Goal: Find specific page/section: Locate a particular part of the current website

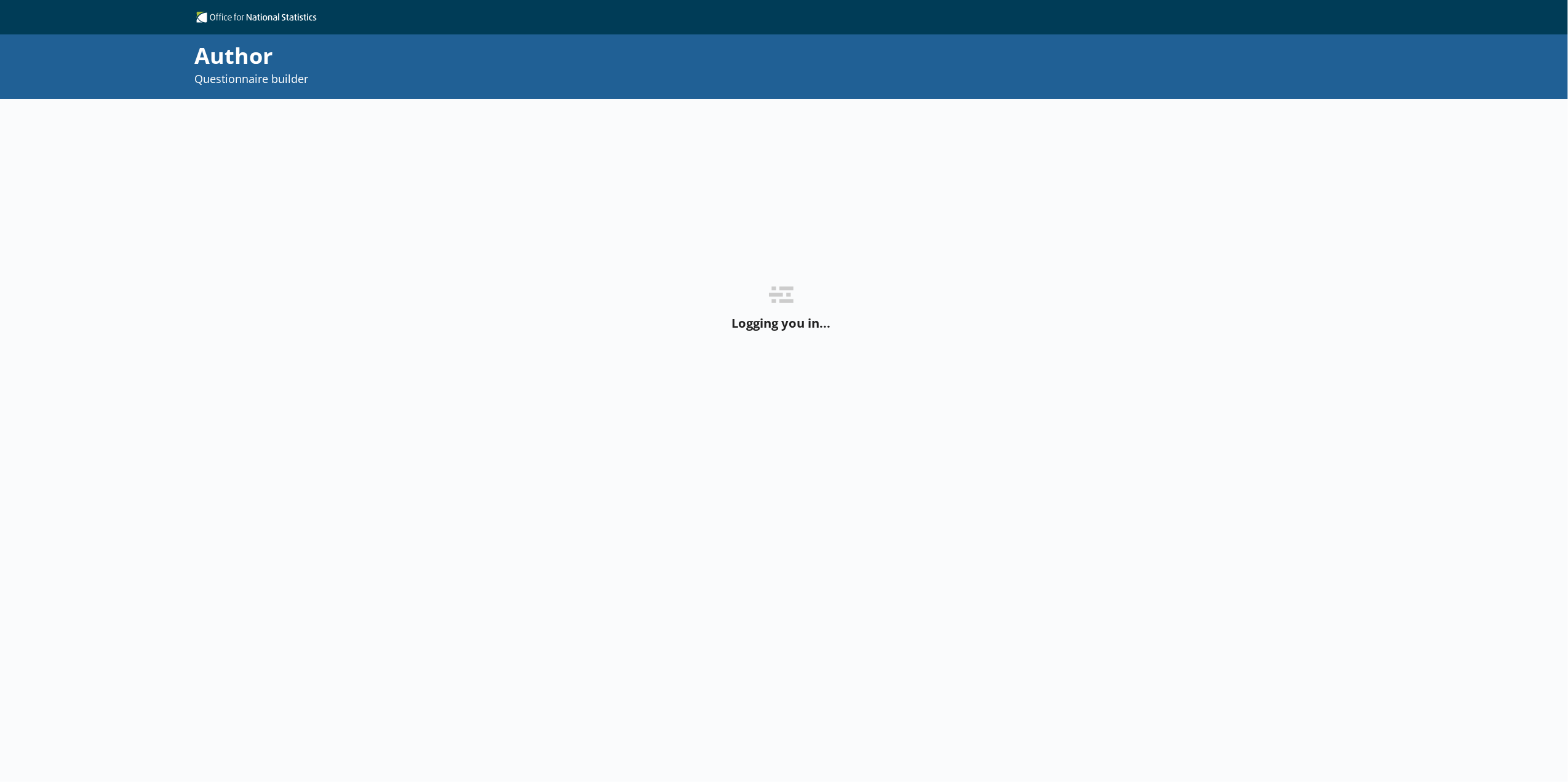
click at [153, 222] on div "Logging you in..." at bounding box center [784, 490] width 1568 height 782
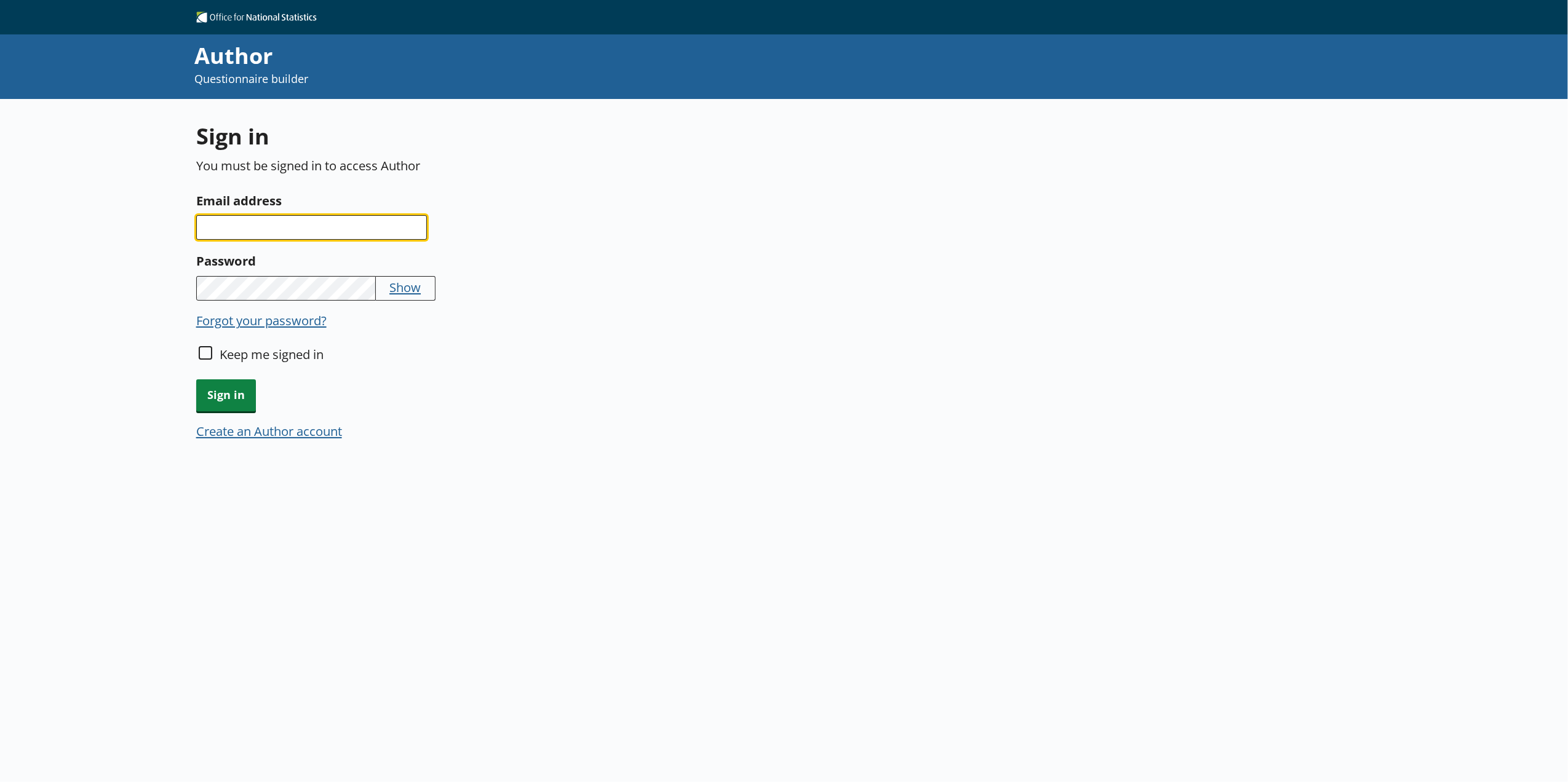
click at [262, 227] on input "Email address" at bounding box center [312, 227] width 231 height 24
type input "[EMAIL_ADDRESS][DOMAIN_NAME]"
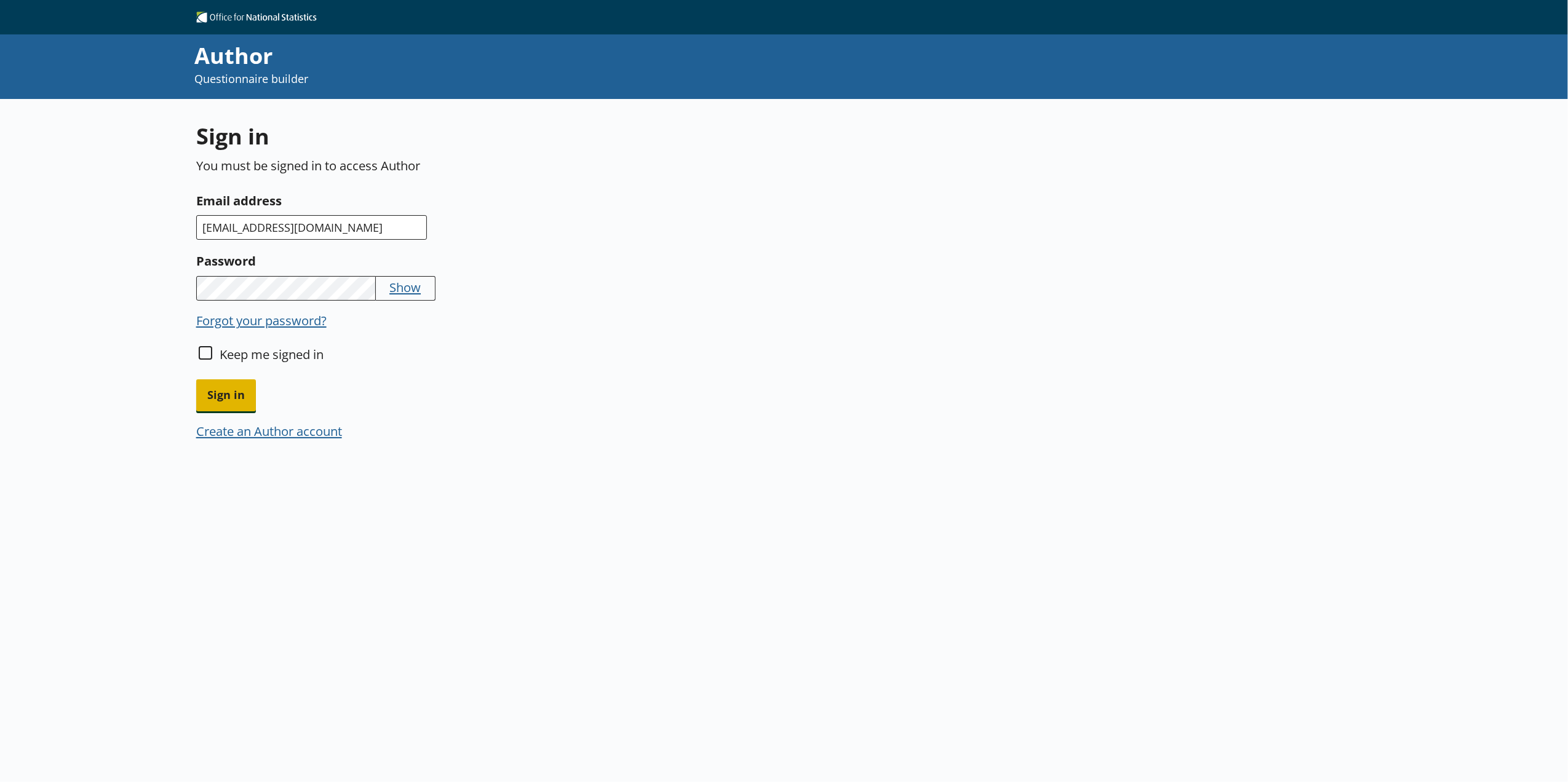
click at [211, 389] on span "Sign in" at bounding box center [226, 395] width 60 height 31
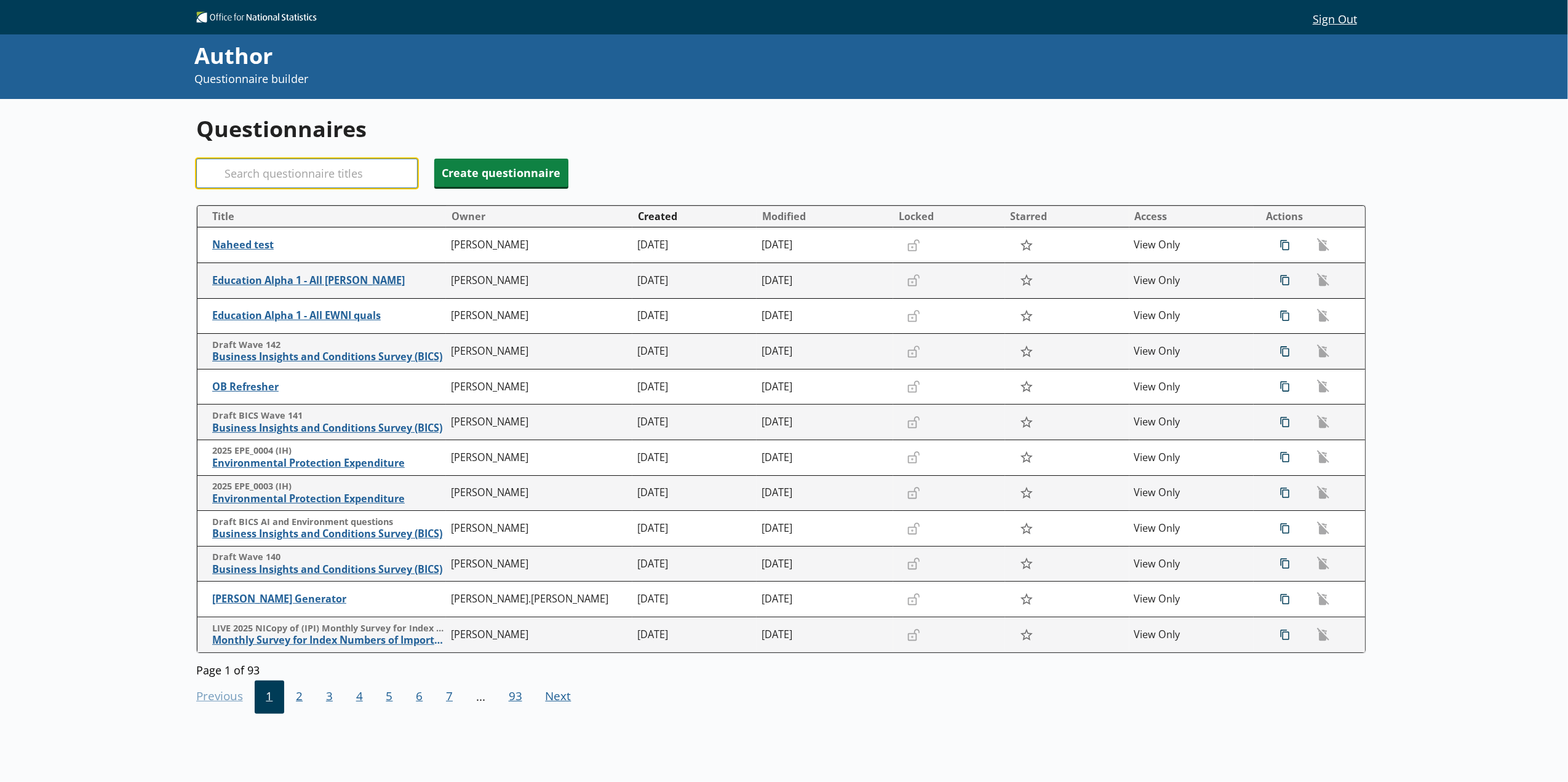
click at [253, 181] on input "Search" at bounding box center [307, 173] width 221 height 29
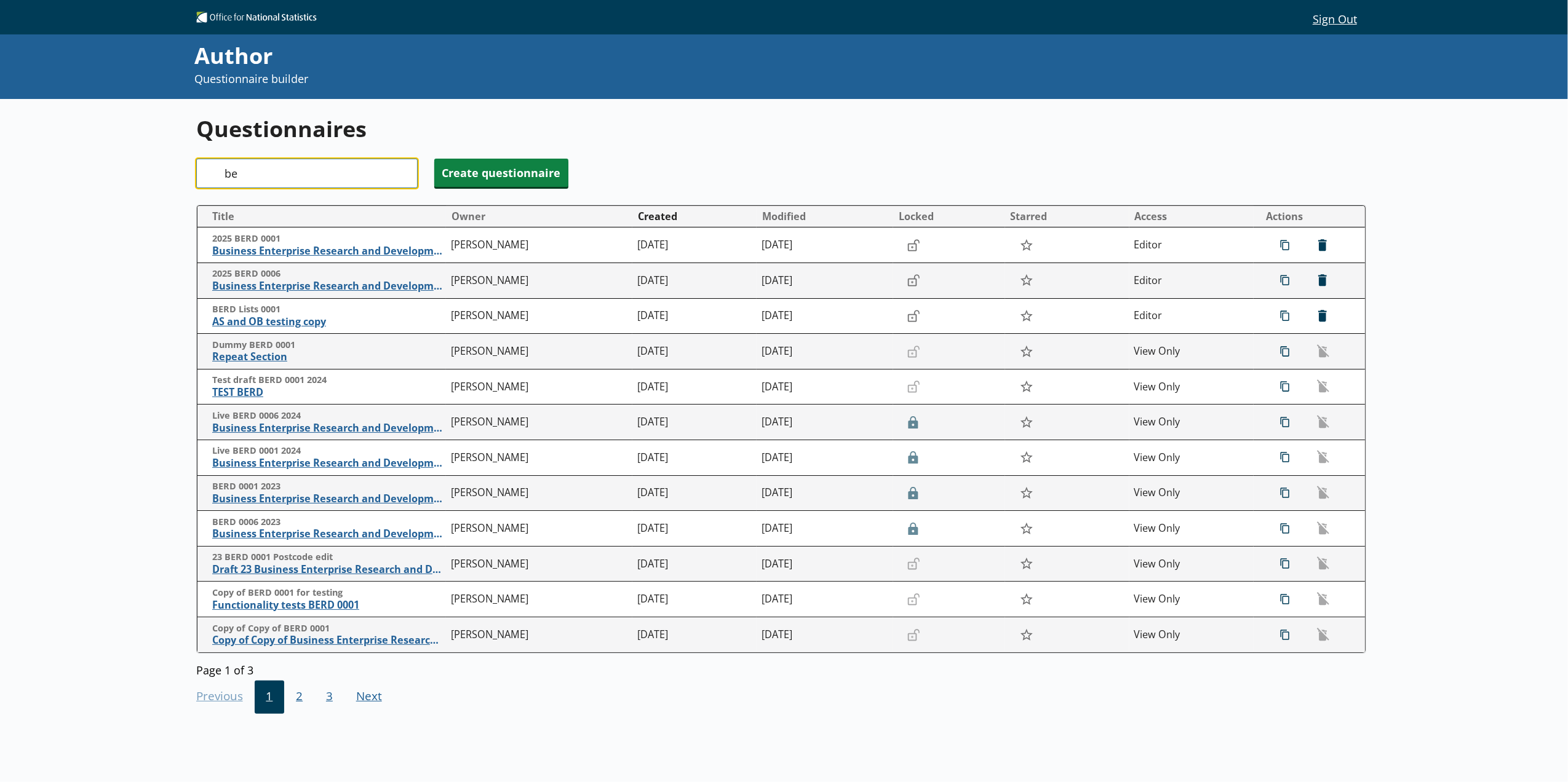
type input "b"
type input "berd"
click at [270, 251] on span "Business Enterprise Research and Development" at bounding box center [329, 251] width 232 height 13
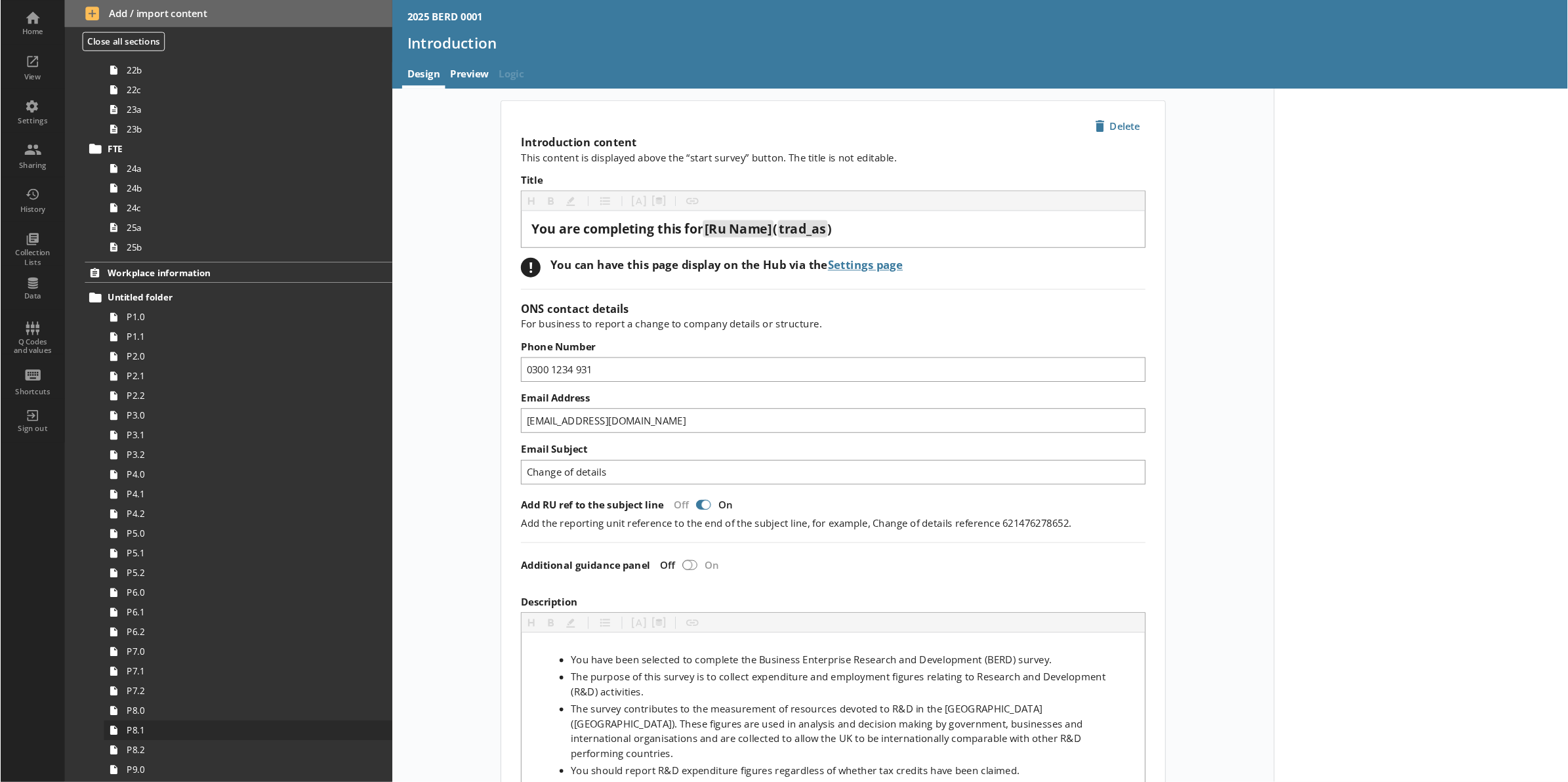
scroll to position [1778, 0]
click at [153, 355] on link "P1.0" at bounding box center [264, 345] width 308 height 21
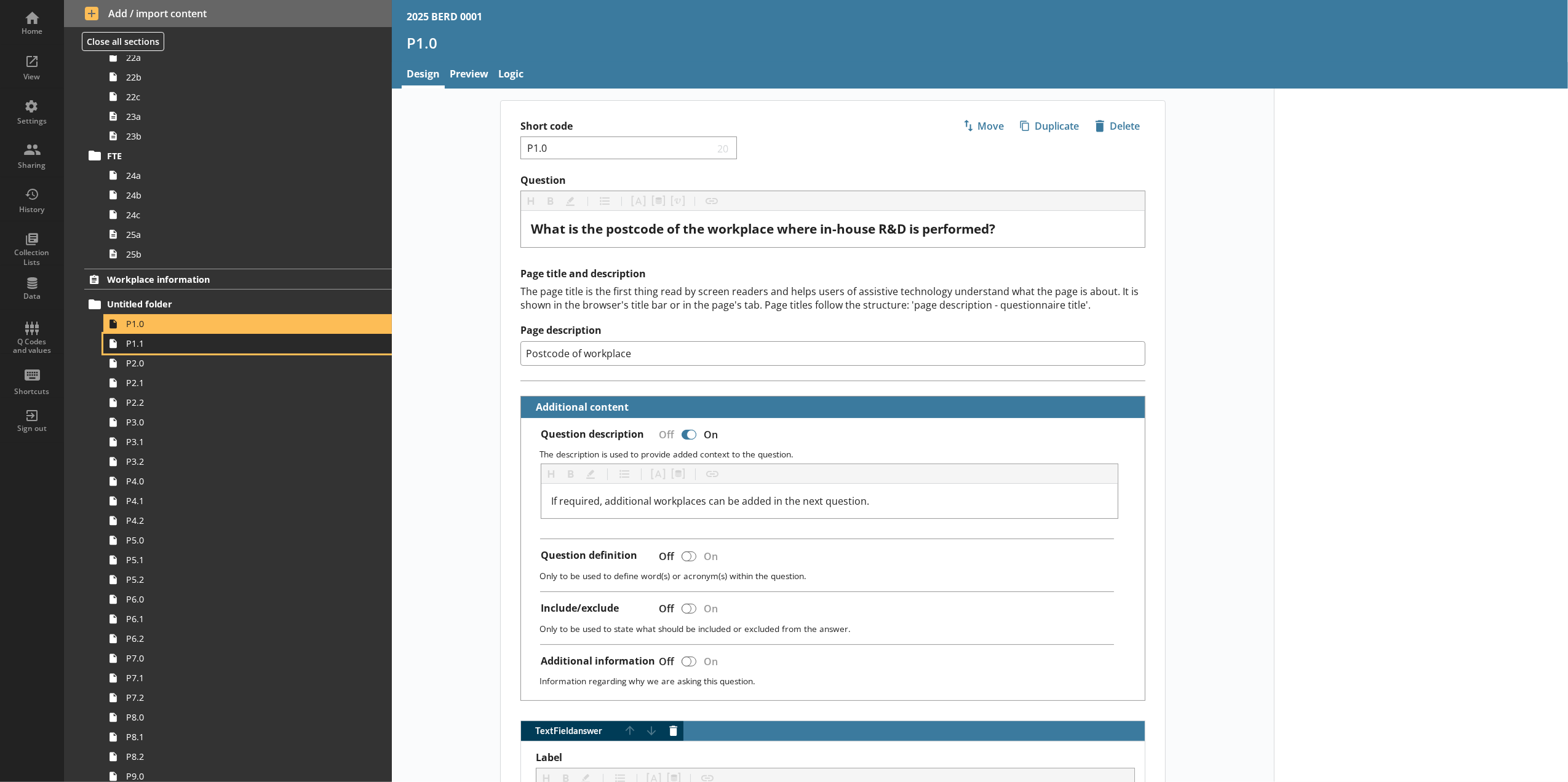
click at [159, 354] on link "P1.1" at bounding box center [248, 343] width 289 height 19
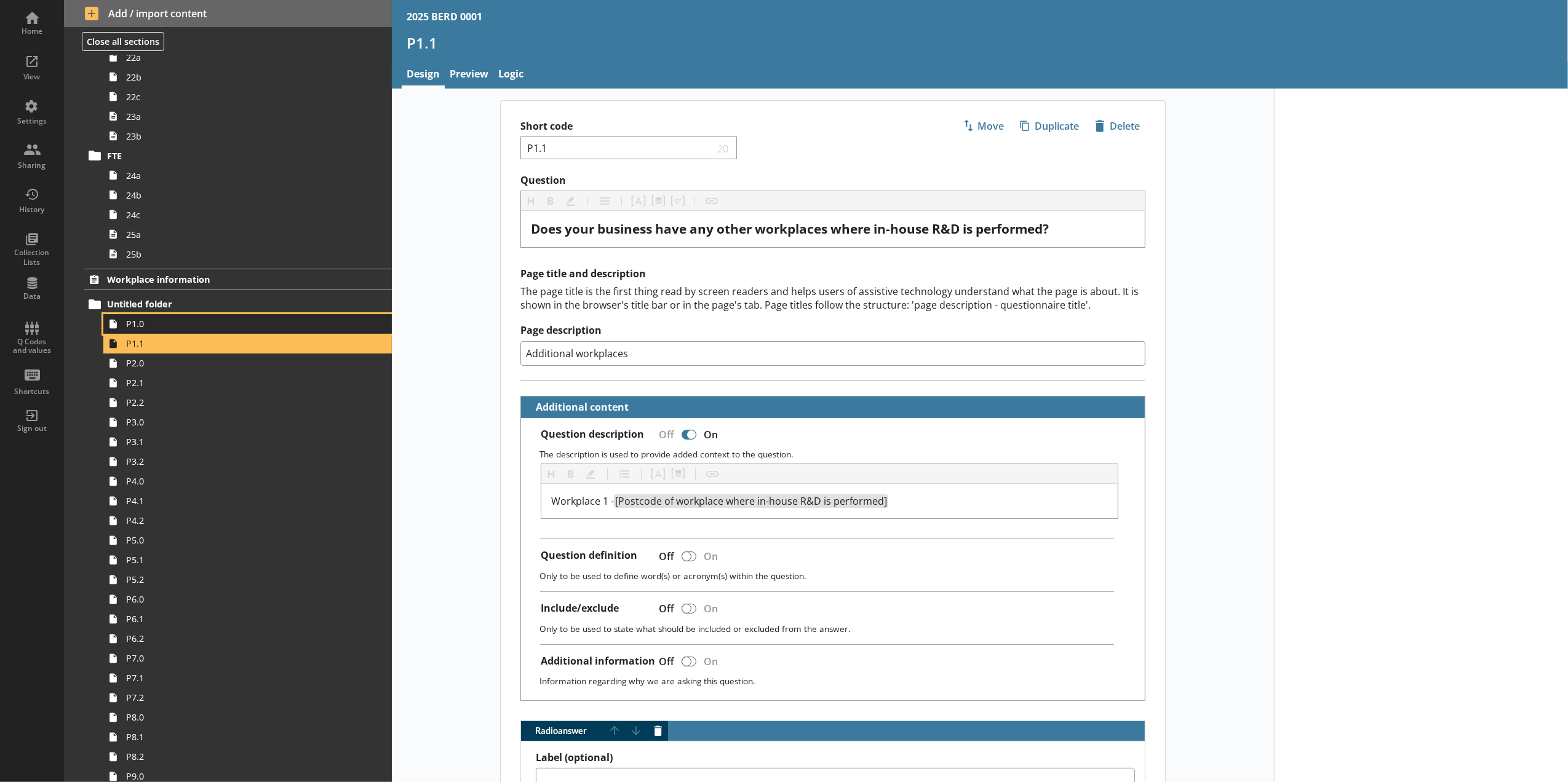
click at [144, 328] on span "P1.0" at bounding box center [231, 324] width 210 height 12
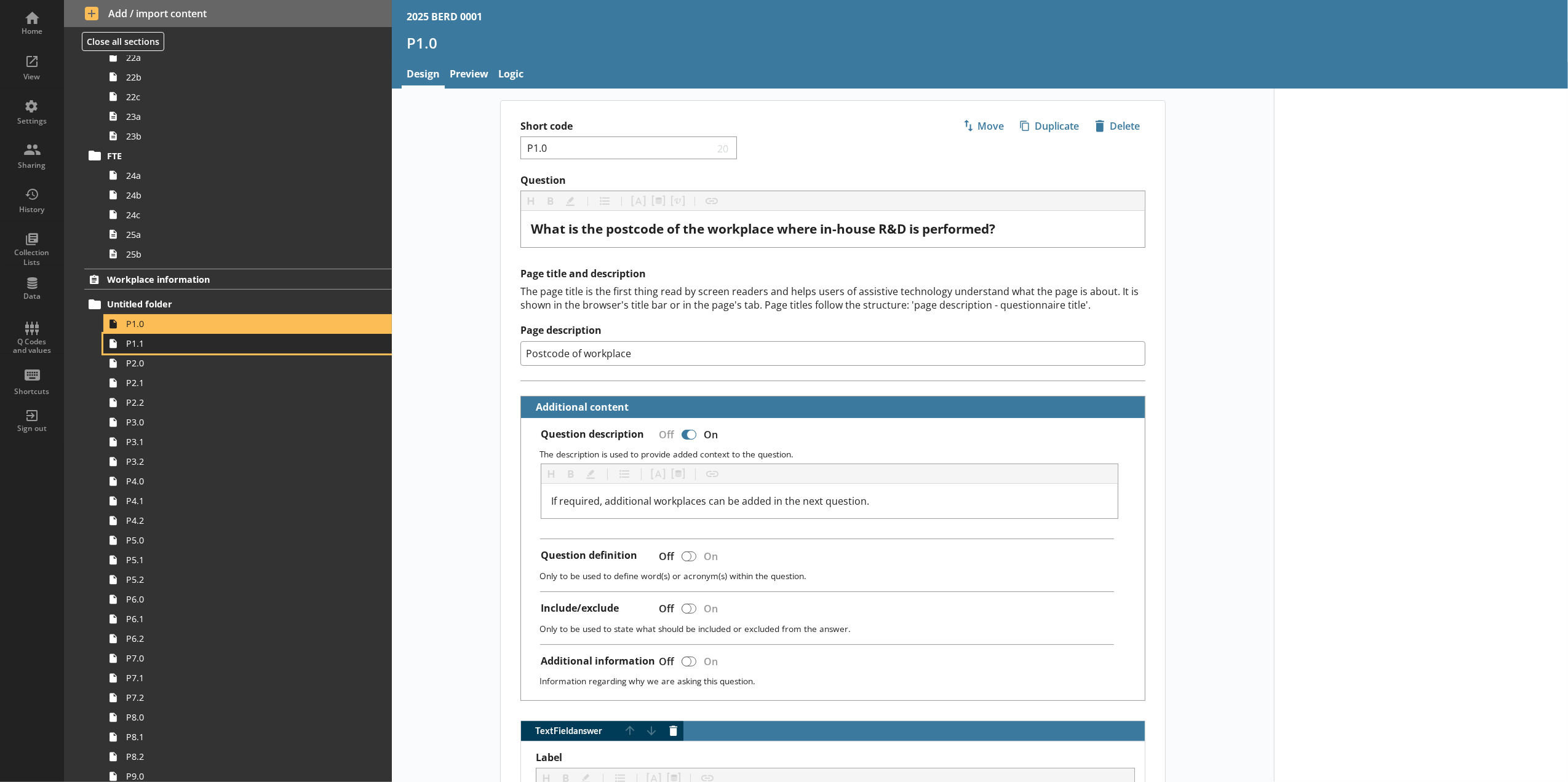
click at [146, 345] on span "P1.1" at bounding box center [231, 343] width 210 height 12
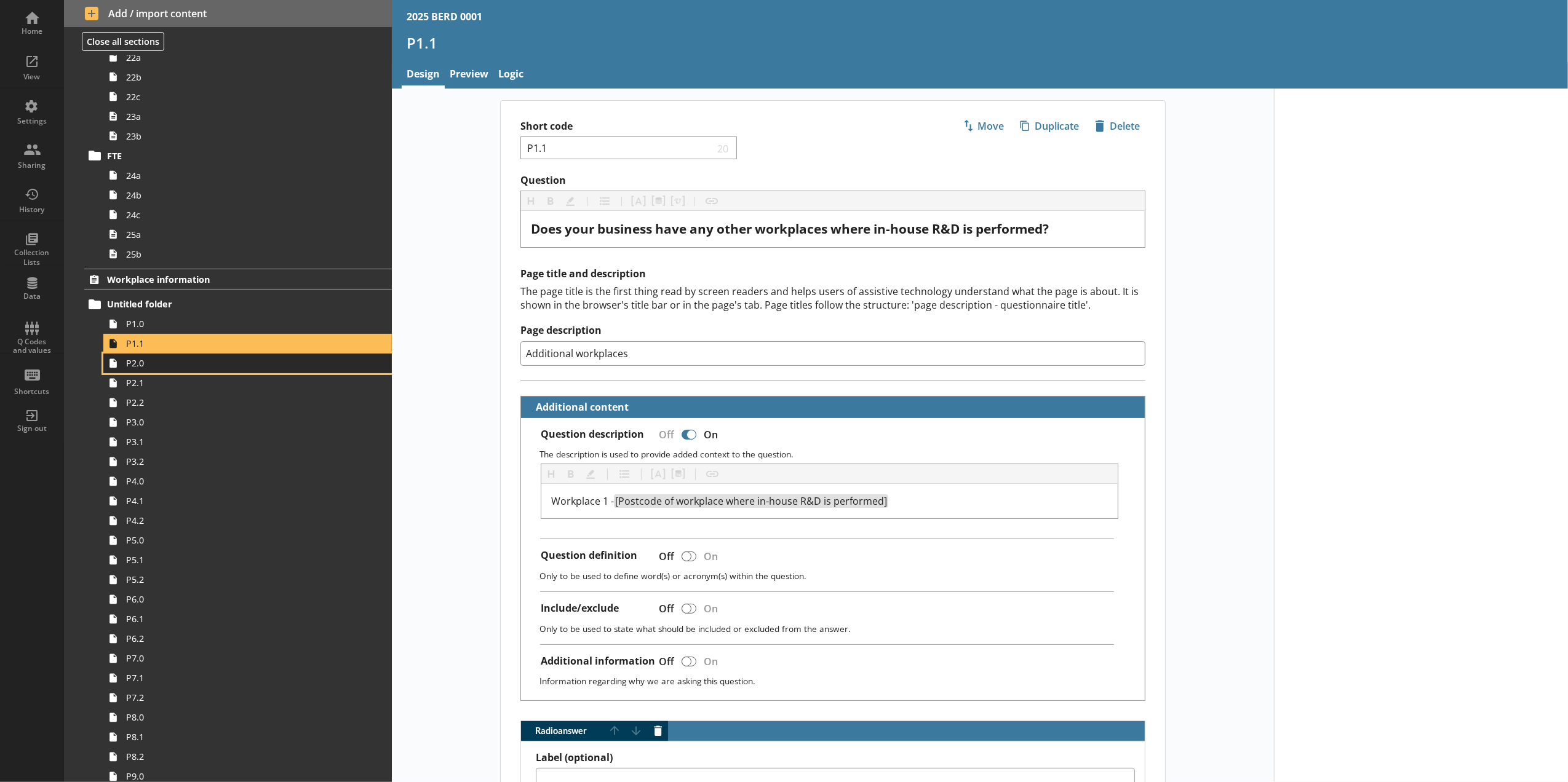
click at [145, 368] on span "P2.0" at bounding box center [231, 364] width 210 height 12
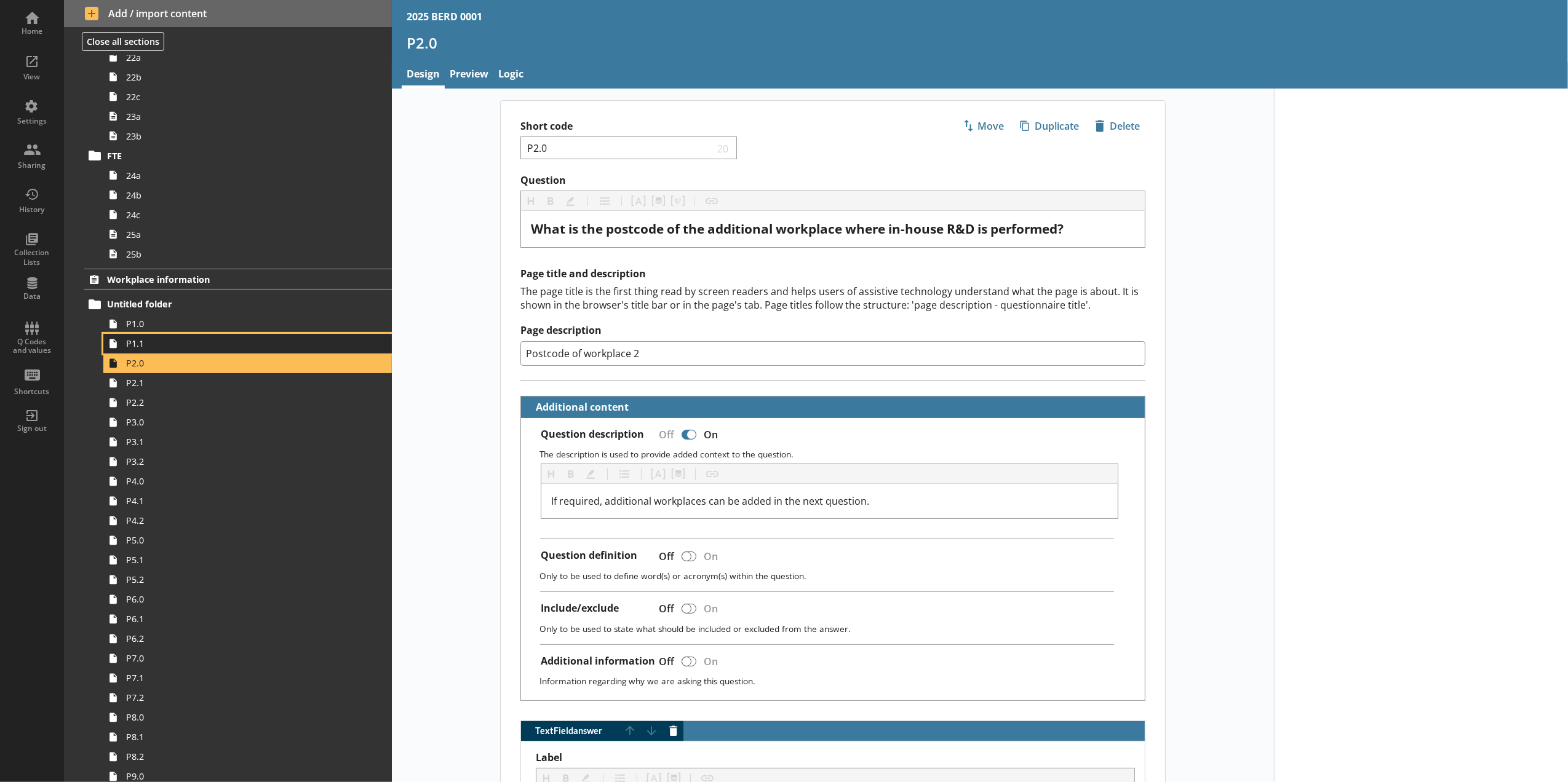
click at [136, 348] on span "P1.1" at bounding box center [231, 343] width 210 height 12
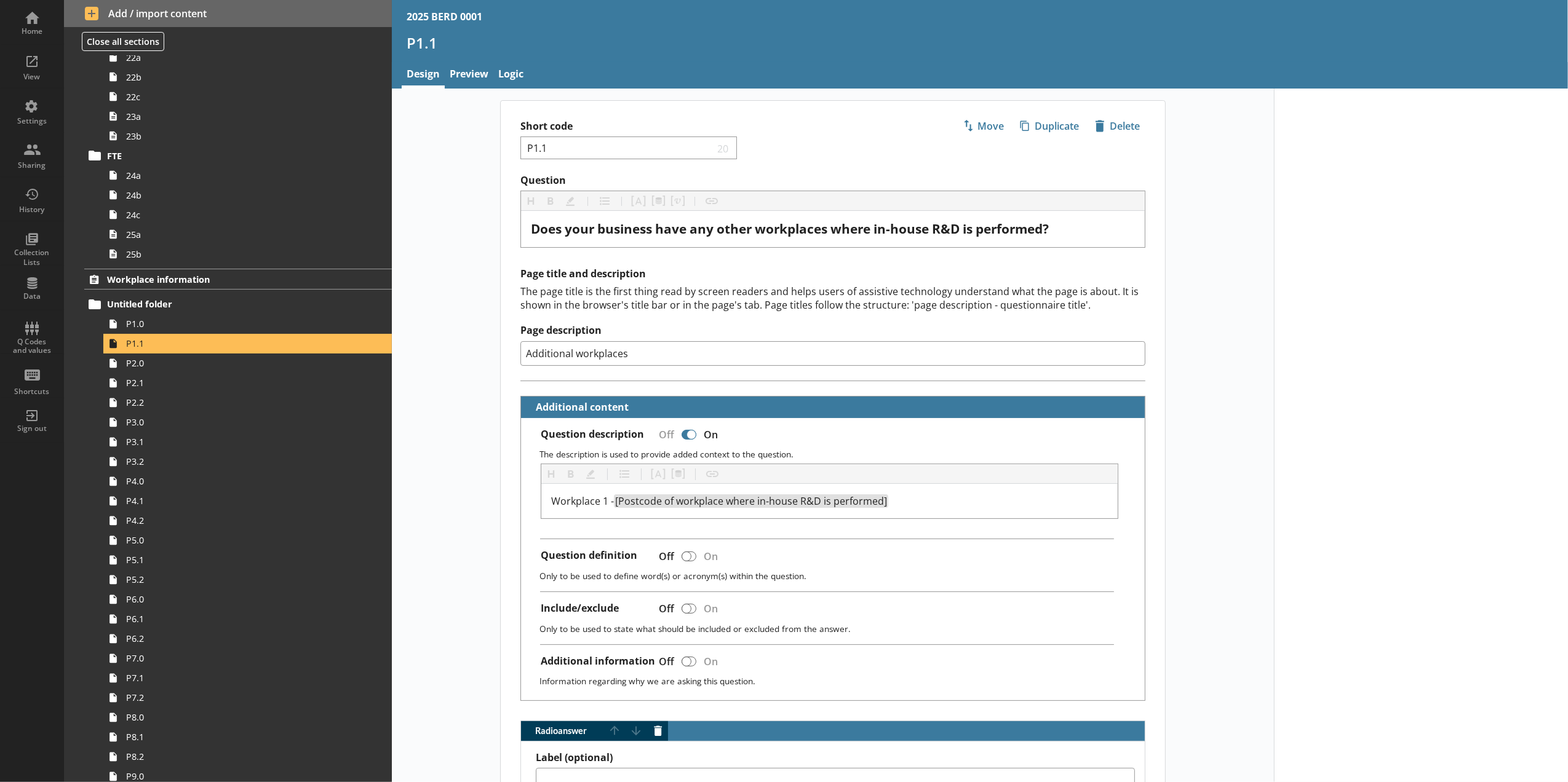
click at [1411, 355] on div at bounding box center [1421, 772] width 294 height 1368
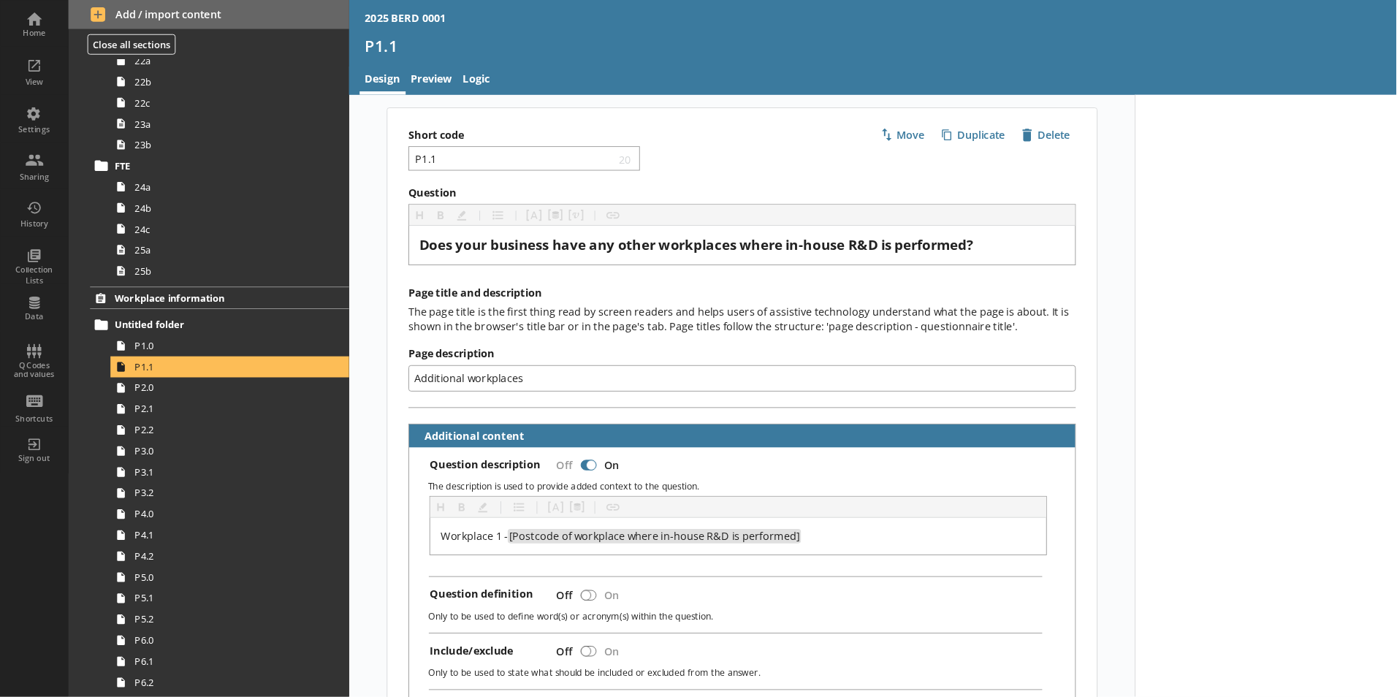
scroll to position [1981, 0]
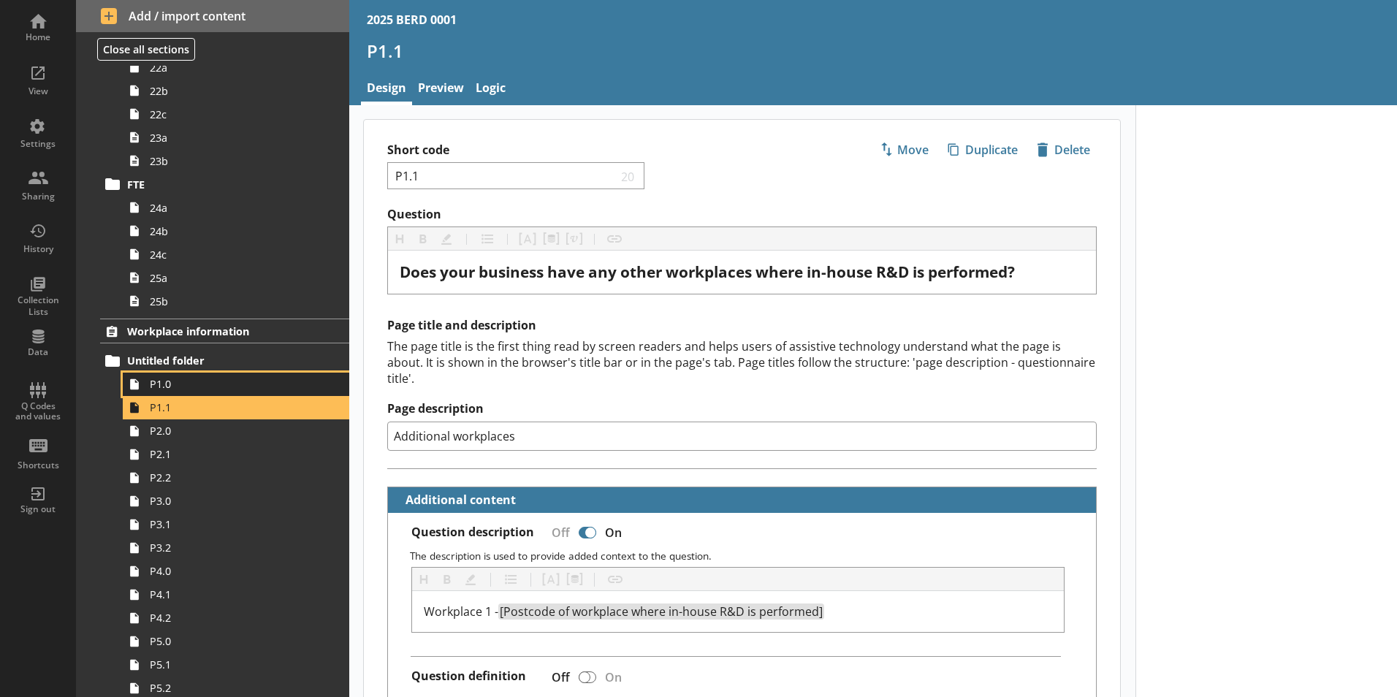
click at [230, 385] on span "P1.0" at bounding box center [231, 384] width 162 height 14
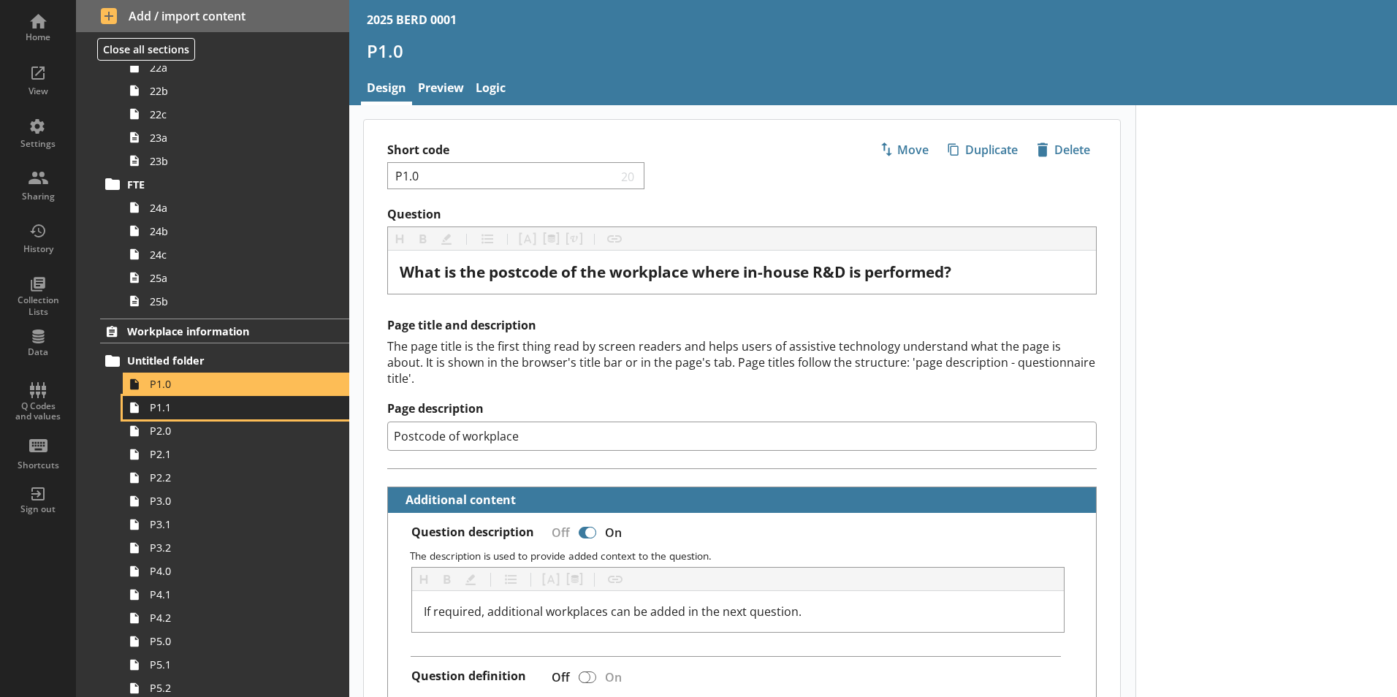
click at [229, 414] on span "P1.1" at bounding box center [231, 407] width 162 height 14
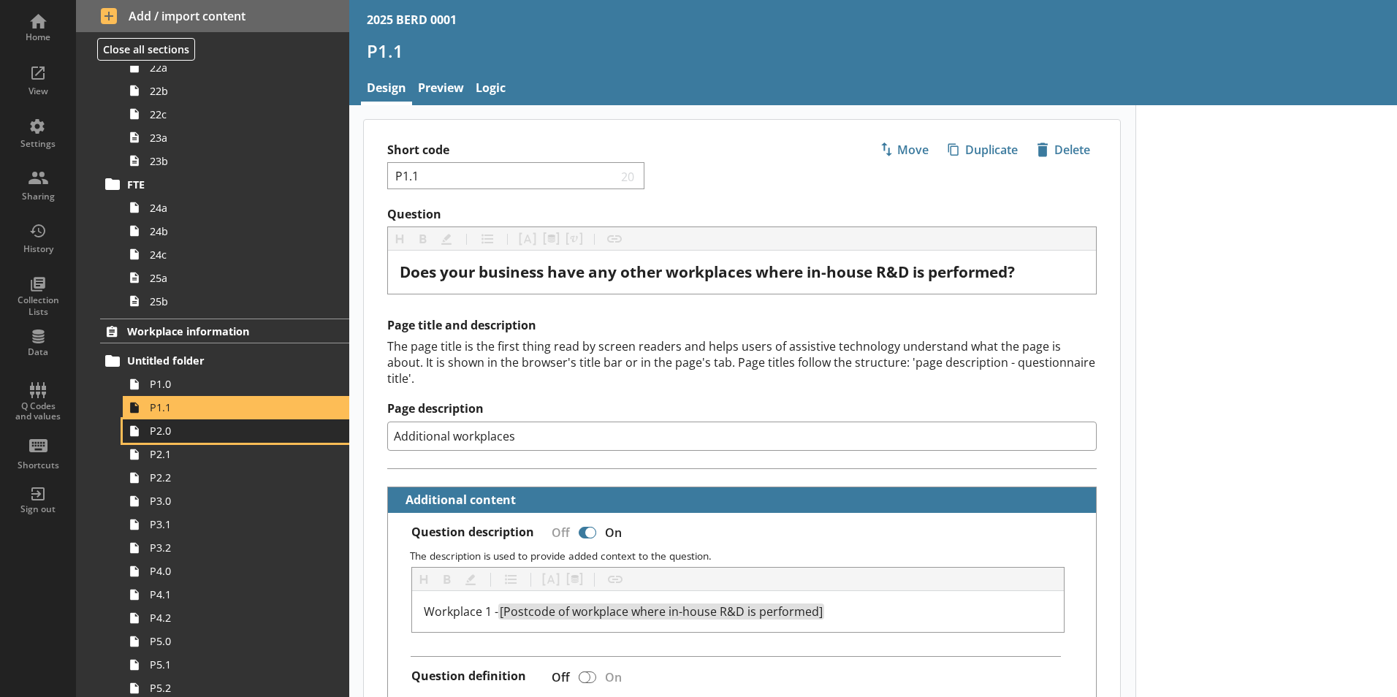
click at [235, 434] on span "P2.0" at bounding box center [231, 431] width 162 height 14
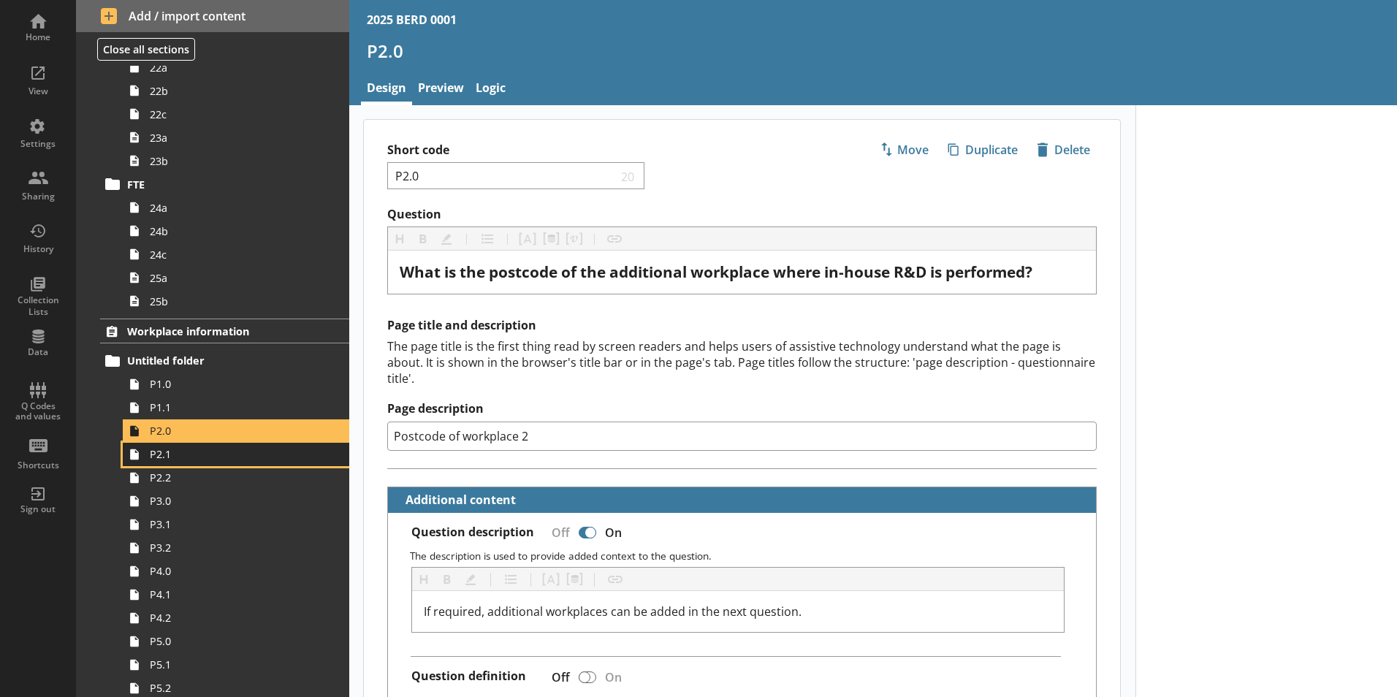
click at [244, 460] on span "P2.1" at bounding box center [231, 454] width 162 height 14
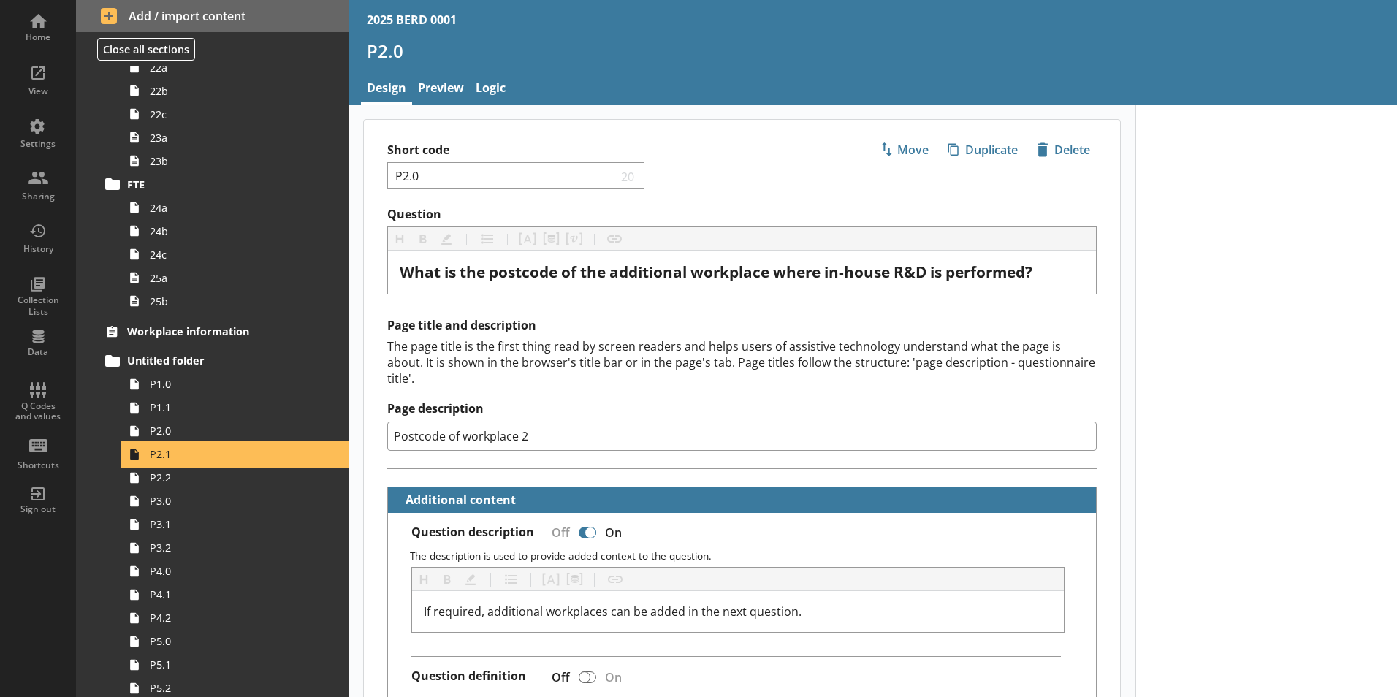
type textarea "x"
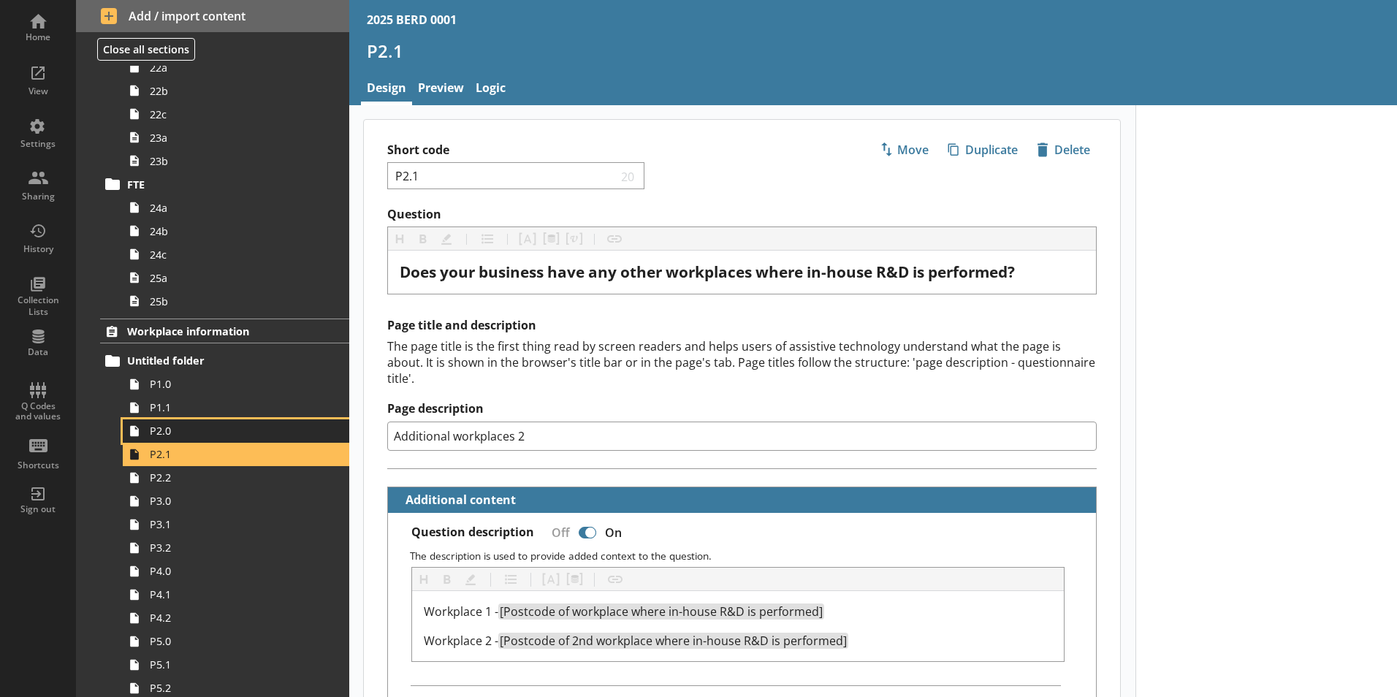
click at [206, 434] on span "P2.0" at bounding box center [231, 431] width 162 height 14
